Goal: Find contact information: Find contact information

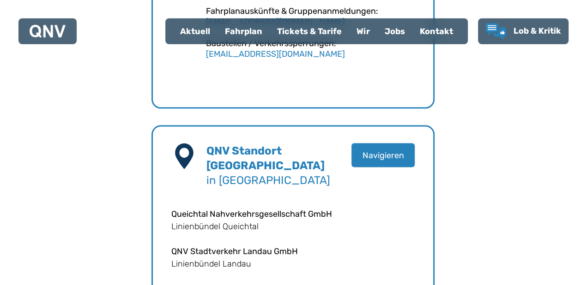
scroll to position [813, 0]
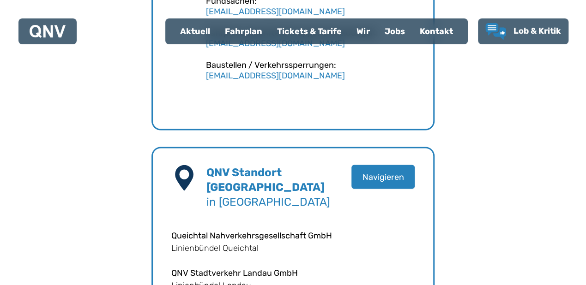
scroll to position [290, 0]
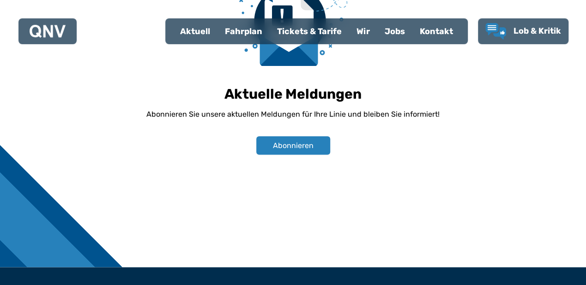
scroll to position [624, 0]
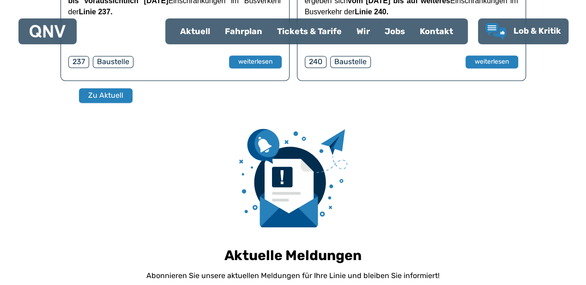
click at [460, 43] on div "Kontakt" at bounding box center [436, 31] width 48 height 24
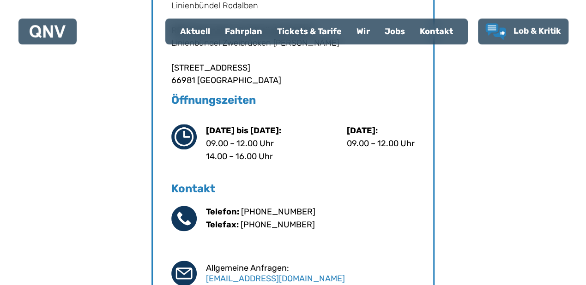
scroll to position [517, 0]
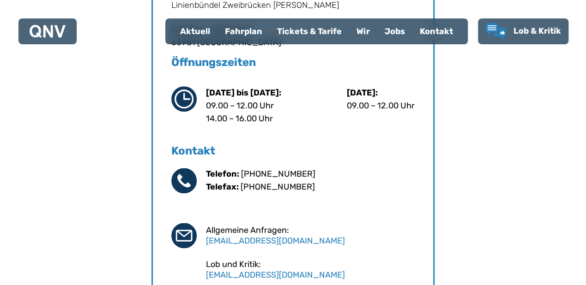
scroll to position [624, 0]
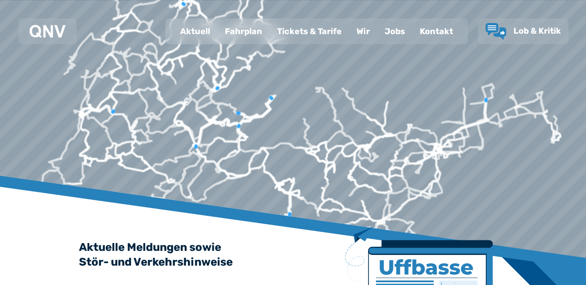
click at [446, 43] on div "Kontakt" at bounding box center [436, 31] width 48 height 24
